Goal: Transaction & Acquisition: Purchase product/service

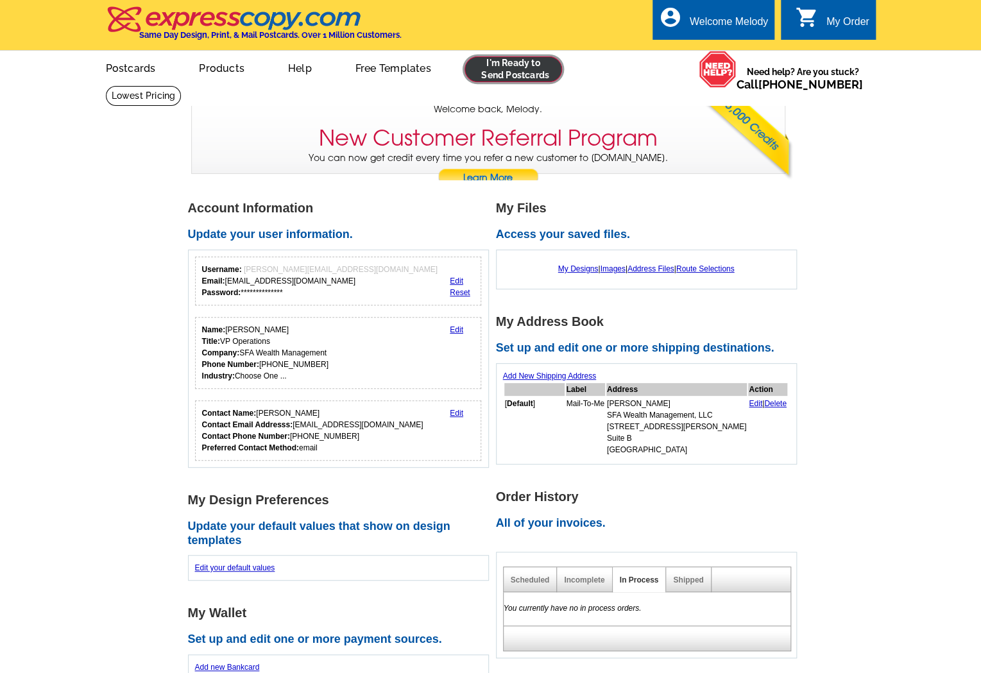
click at [528, 69] on link at bounding box center [513, 69] width 98 height 26
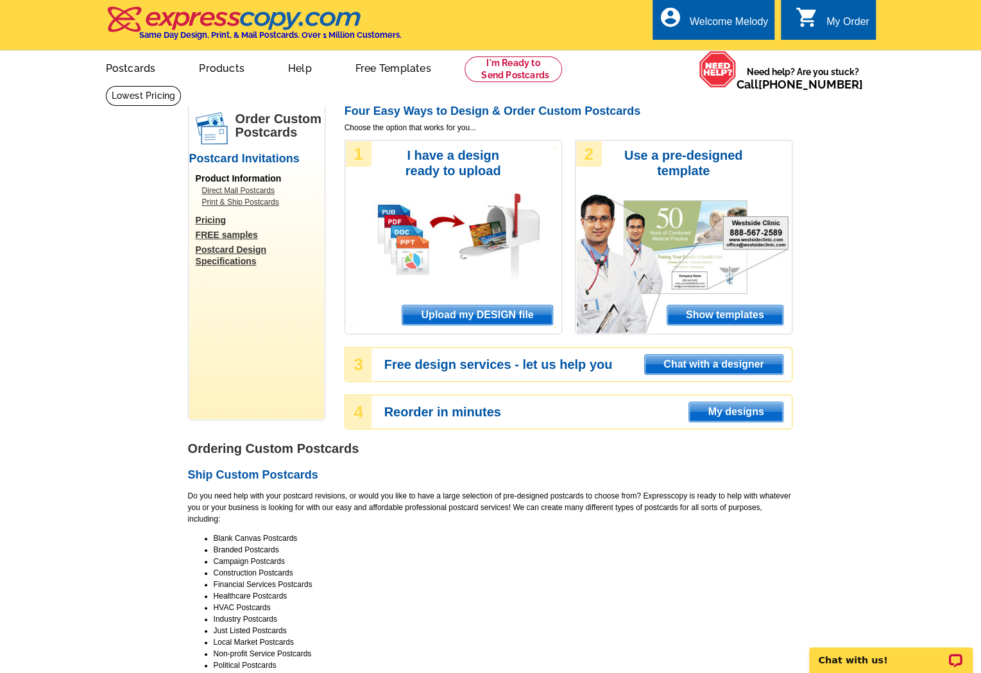
click at [482, 321] on span "Upload my DESIGN file" at bounding box center [476, 314] width 149 height 19
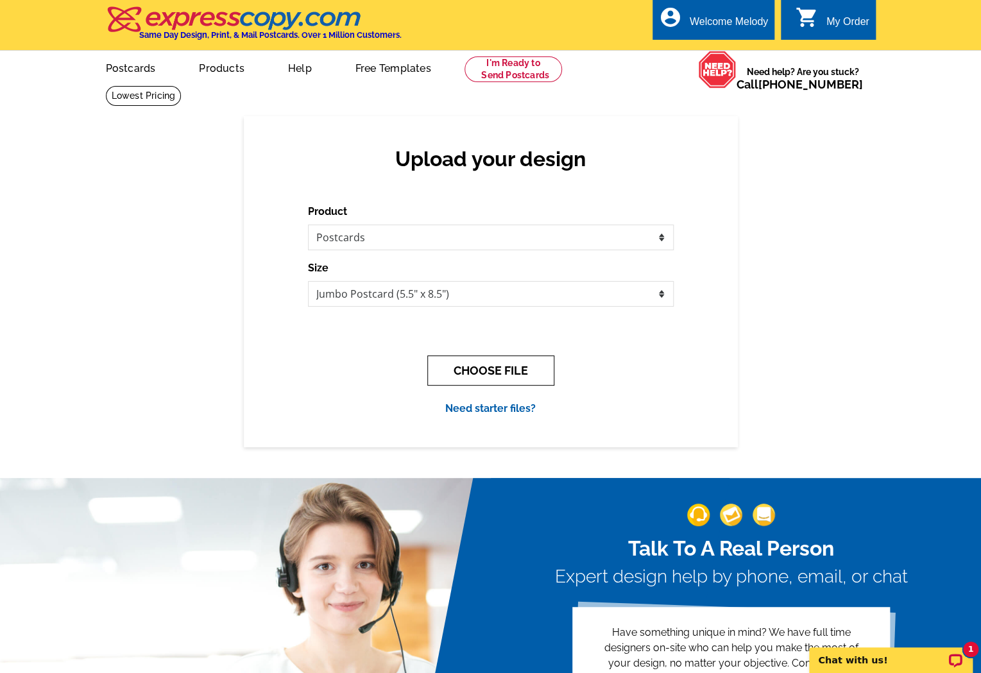
click at [506, 378] on button "CHOOSE FILE" at bounding box center [490, 370] width 127 height 30
